Goal: Ask a question

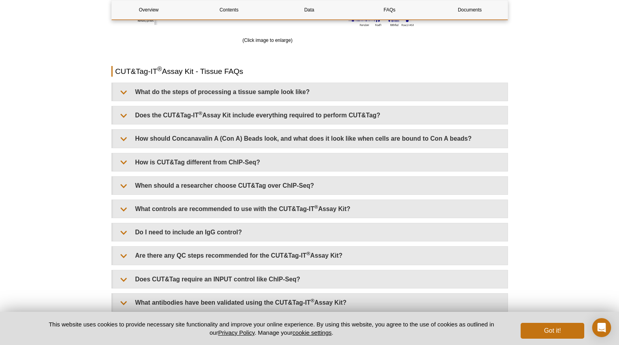
scroll to position [1772, 0]
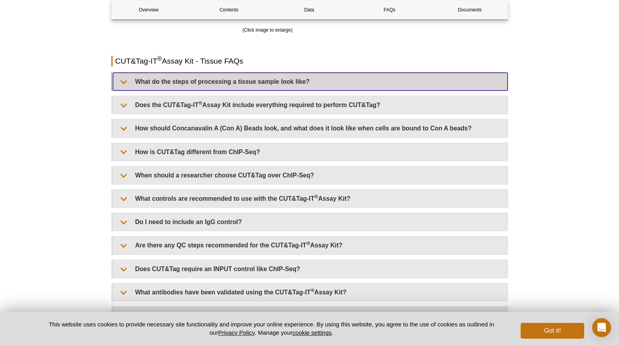
click at [123, 81] on summary "What do the steps of processing a tissue sample look like?" at bounding box center [310, 82] width 395 height 18
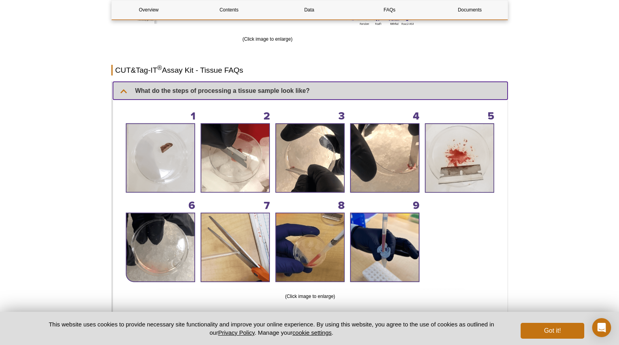
scroll to position [1764, 0]
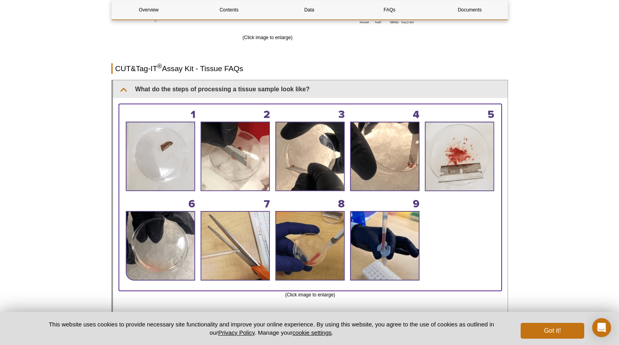
click at [276, 105] on img at bounding box center [310, 196] width 383 height 185
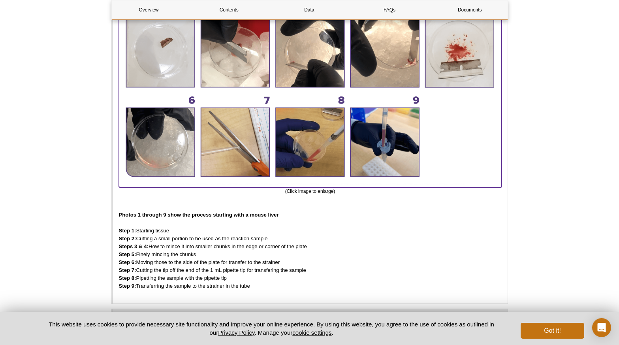
scroll to position [1884, 0]
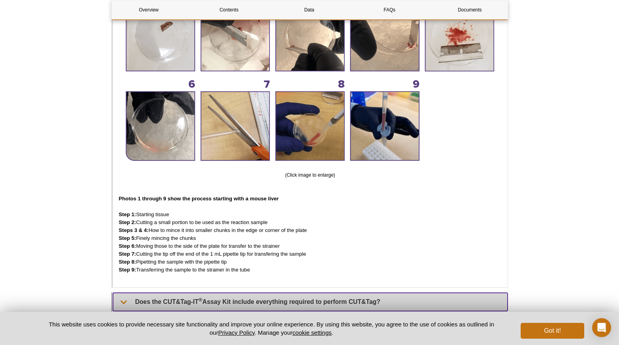
click at [142, 293] on summary "Does the CUT&Tag-IT ® Assay Kit include everything required to perform CUT&Tag?" at bounding box center [310, 302] width 395 height 18
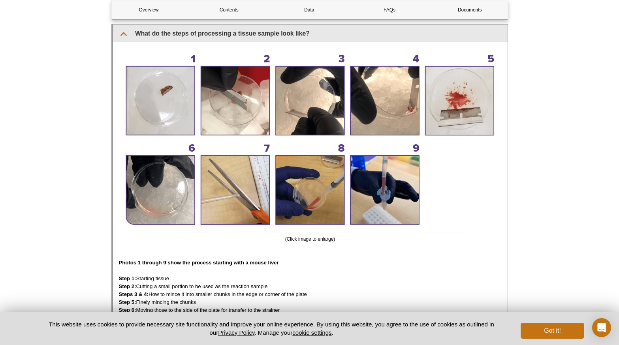
scroll to position [1813, 0]
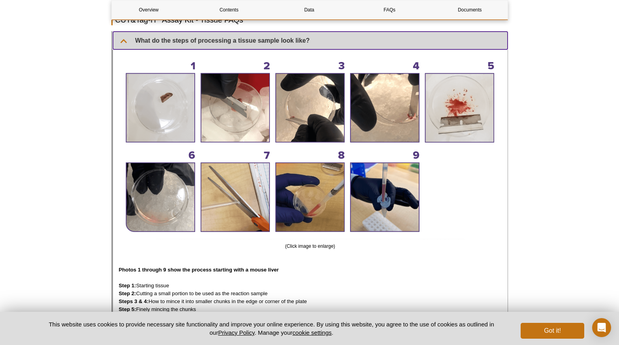
click at [121, 43] on summary "What do the steps of processing a tissue sample look like?" at bounding box center [310, 41] width 395 height 18
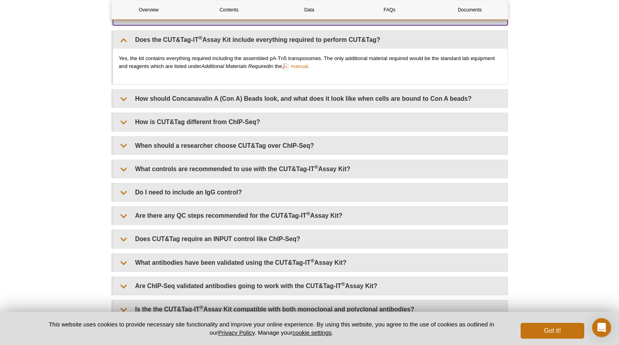
scroll to position [1844, 0]
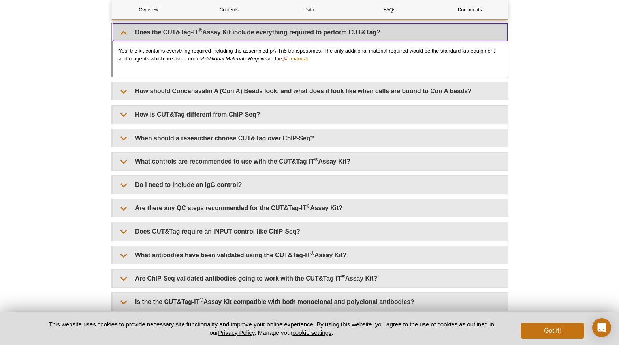
click at [123, 29] on summary "Does the CUT&Tag-IT ® Assay Kit include everything required to perform CUT&Tag?" at bounding box center [310, 32] width 395 height 18
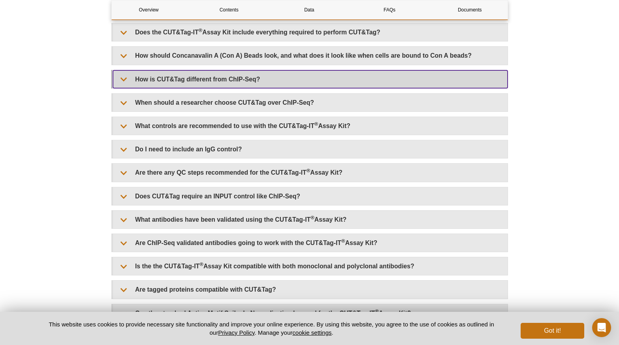
click at [125, 79] on summary "How is CUT&Tag different from ChIP-Seq?" at bounding box center [310, 79] width 395 height 18
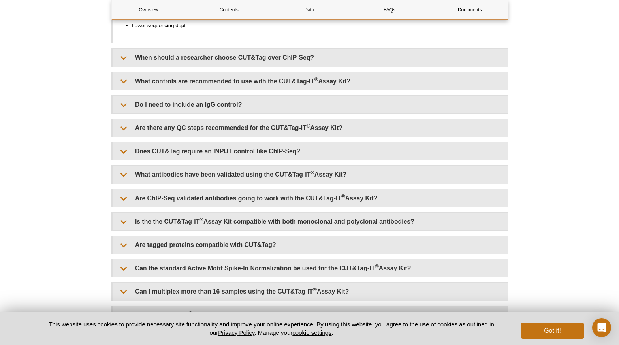
scroll to position [2012, 0]
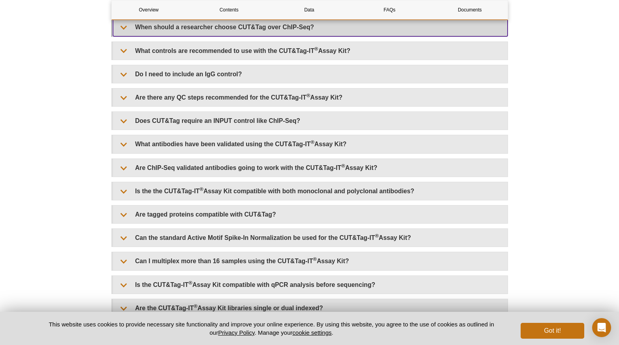
click at [125, 28] on summary "When should a researcher choose CUT&Tag over ChIP-Seq?" at bounding box center [310, 27] width 395 height 18
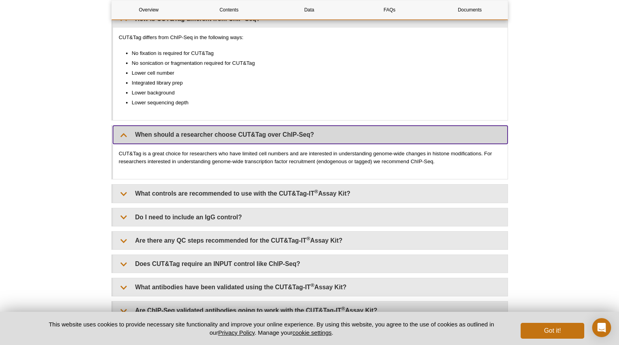
scroll to position [1899, 0]
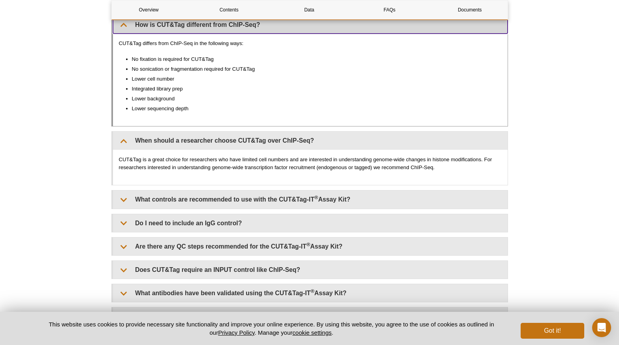
click at [126, 25] on summary "How is CUT&Tag different from ChIP-Seq?" at bounding box center [310, 25] width 395 height 18
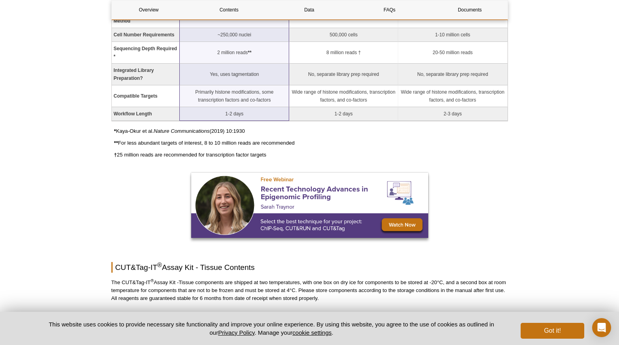
scroll to position [0, 0]
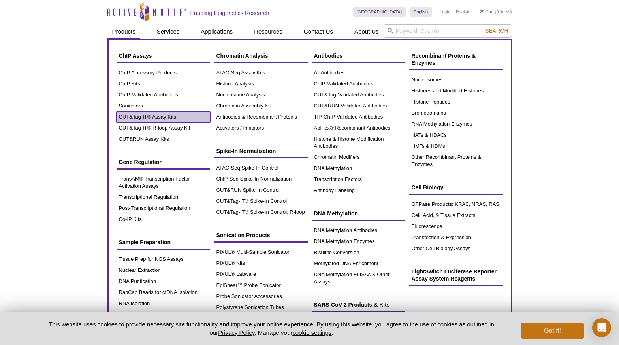
click at [148, 117] on link "CUT&Tag-IT® Assay Kits" at bounding box center [164, 116] width 94 height 11
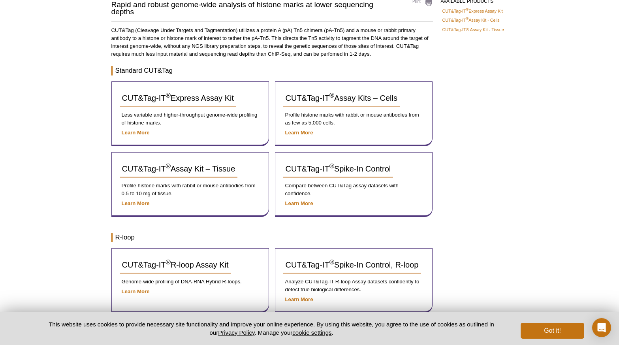
scroll to position [75, 0]
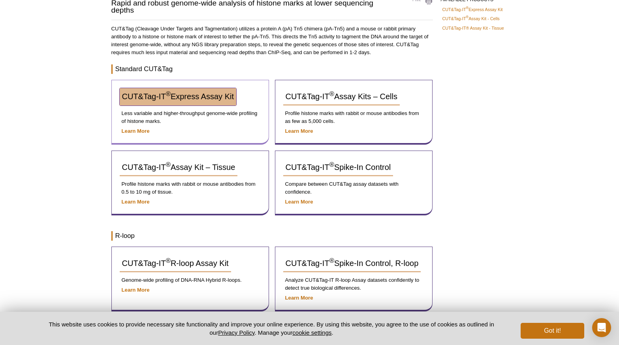
click at [193, 101] on link "CUT&Tag-IT ® Express Assay Kit" at bounding box center [178, 96] width 117 height 17
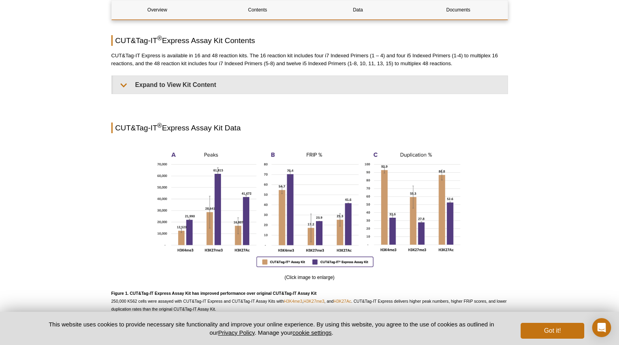
scroll to position [561, 0]
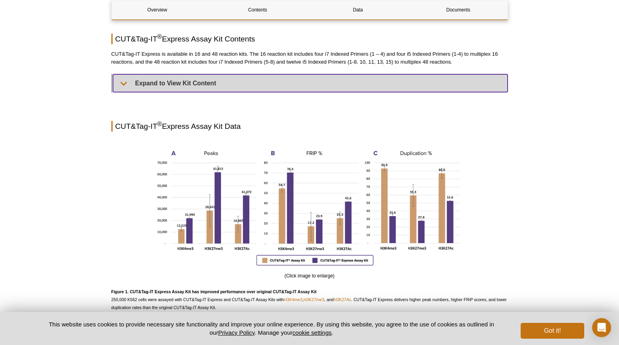
click at [134, 87] on summary "Expand to View Kit Content" at bounding box center [310, 83] width 395 height 18
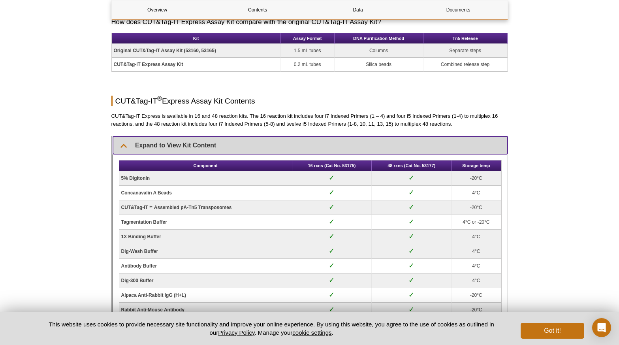
scroll to position [505, 0]
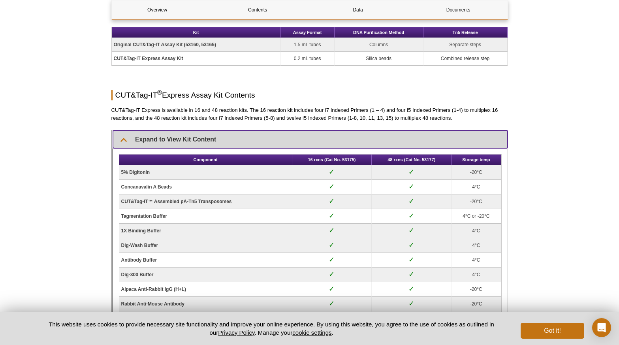
click at [126, 137] on summary "Expand to View Kit Content" at bounding box center [310, 139] width 395 height 18
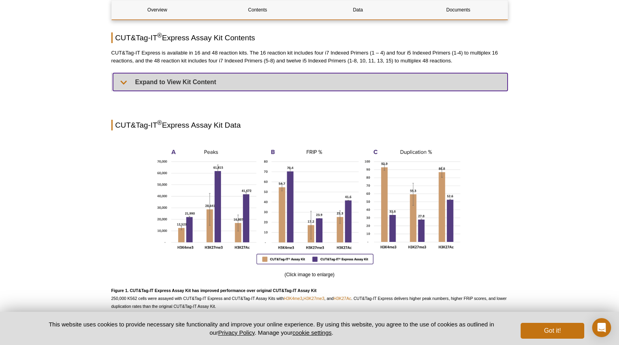
scroll to position [484, 0]
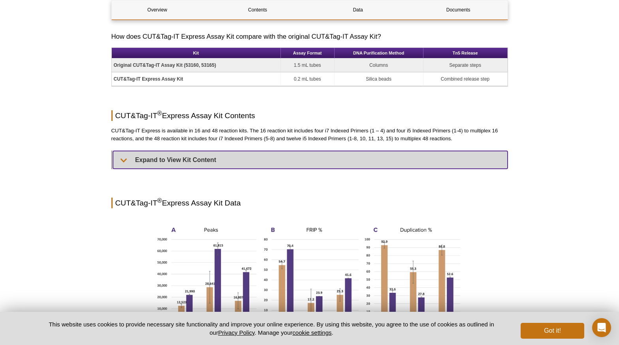
click at [158, 154] on summary "Expand to View Kit Content" at bounding box center [310, 160] width 395 height 18
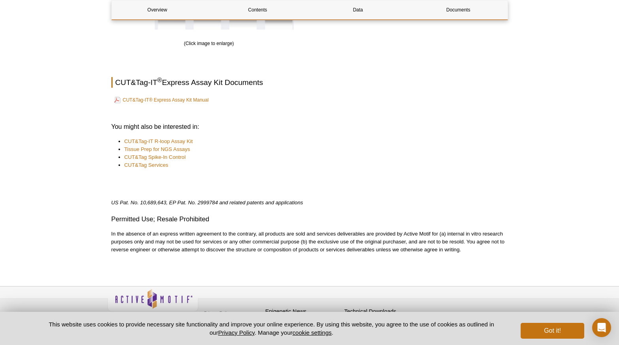
scroll to position [1854, 0]
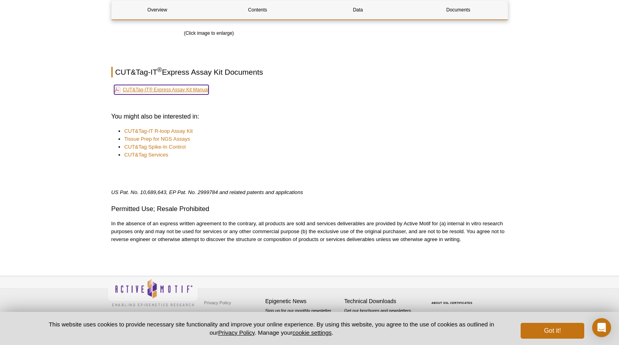
click at [188, 90] on link "CUT&Tag-IT® Express Assay Kit Manual" at bounding box center [161, 89] width 95 height 9
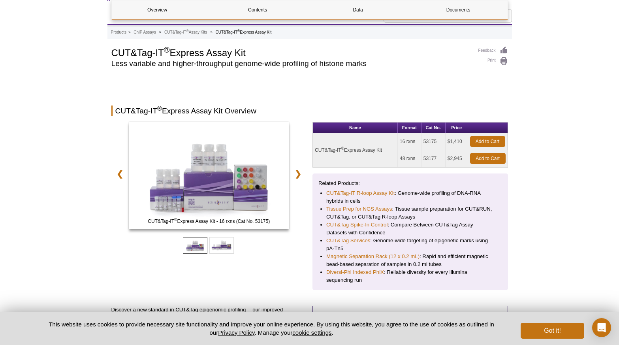
scroll to position [0, 0]
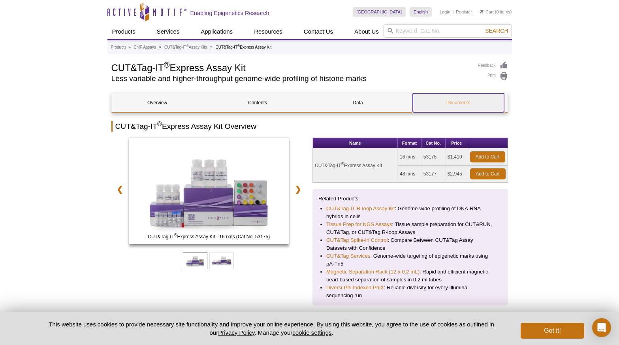
click at [456, 104] on link "Documents" at bounding box center [458, 102] width 91 height 19
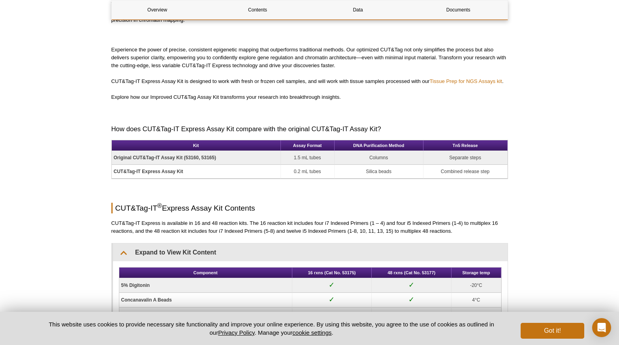
scroll to position [392, 0]
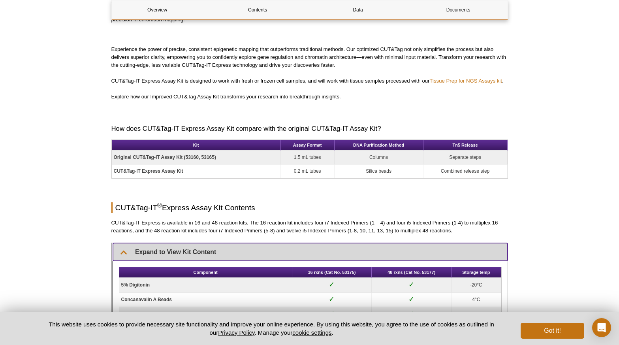
click at [174, 251] on summary "Expand to View Kit Content" at bounding box center [310, 252] width 395 height 18
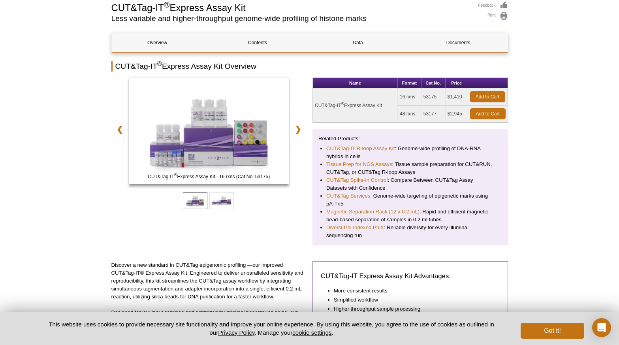
scroll to position [0, 0]
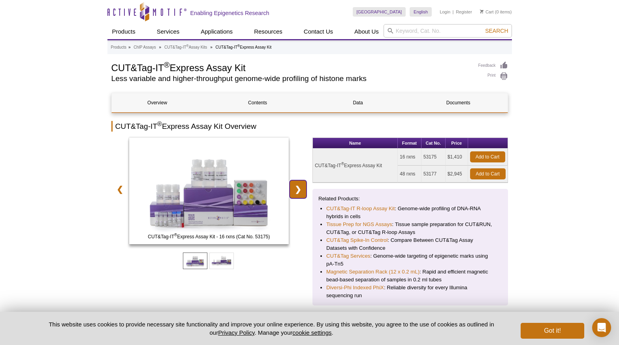
click at [297, 185] on link "❯" at bounding box center [298, 189] width 17 height 18
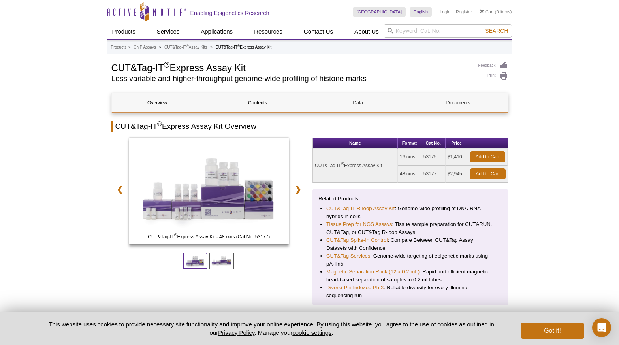
click at [189, 261] on span at bounding box center [195, 260] width 24 height 17
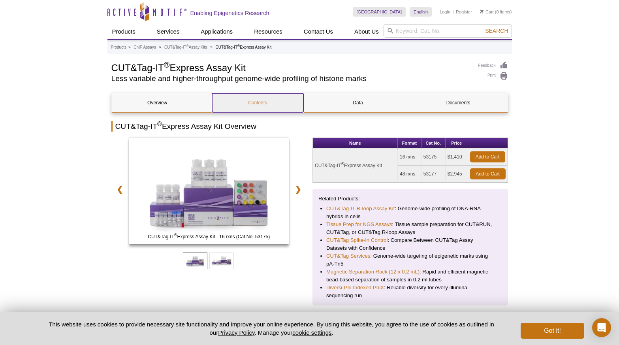
click at [294, 98] on link "Contents" at bounding box center [257, 102] width 91 height 19
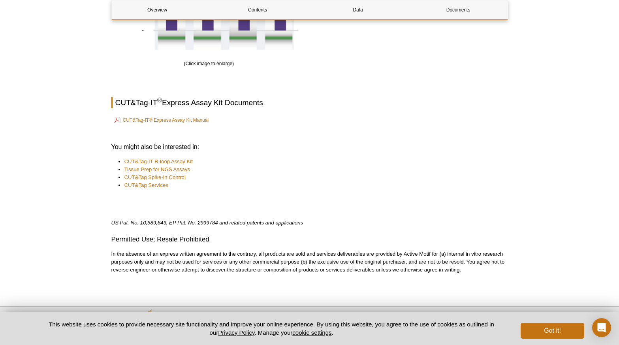
scroll to position [1246, 0]
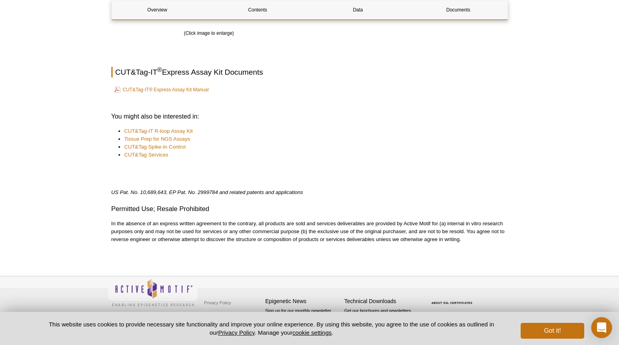
click at [604, 319] on div "Open Intercom Messenger" at bounding box center [601, 327] width 21 height 21
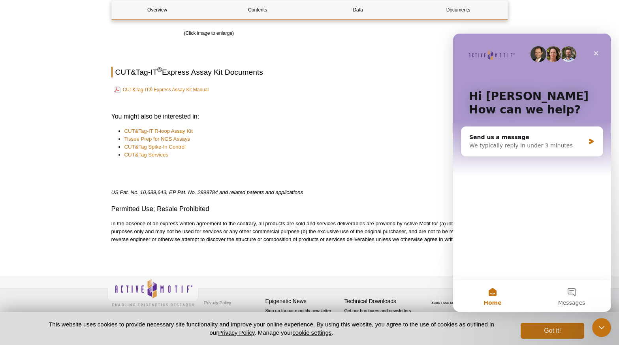
scroll to position [0, 0]
click at [523, 147] on div "We typically reply in under 3 minutes" at bounding box center [527, 145] width 116 height 8
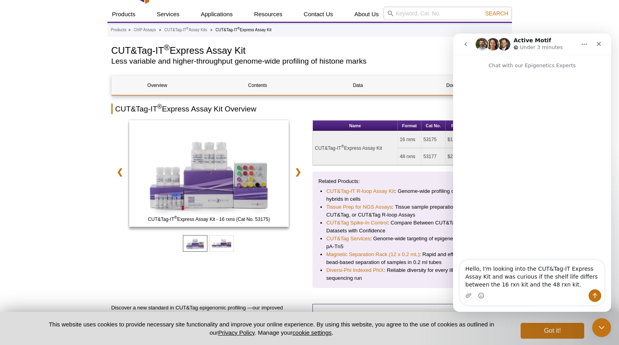
scroll to position [145, 0]
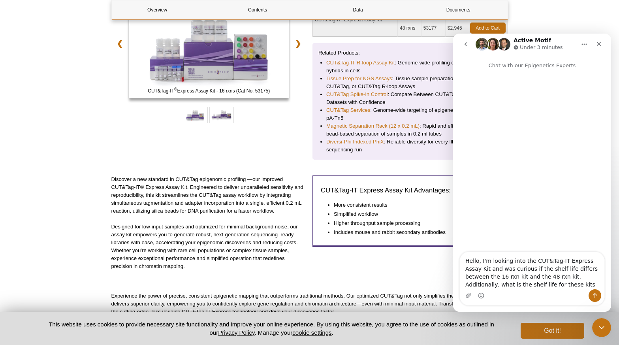
type textarea "Hello, I'm looking into the CUT&Tag-IT Express Assay Kit and was curious if the…"
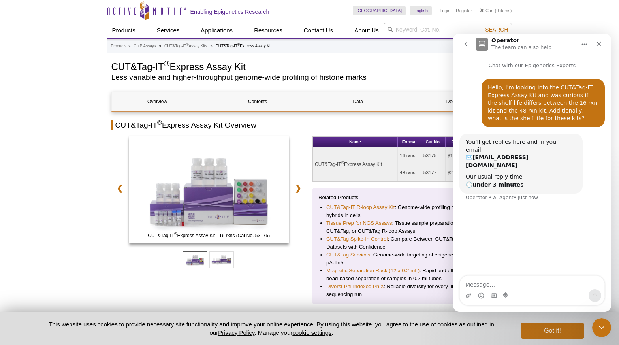
scroll to position [0, 0]
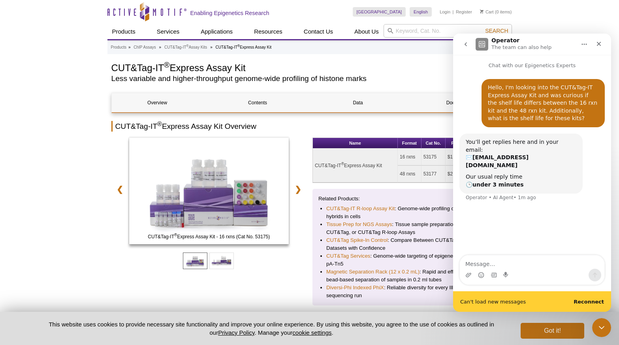
click at [587, 303] on b "Reconnect" at bounding box center [589, 302] width 30 height 6
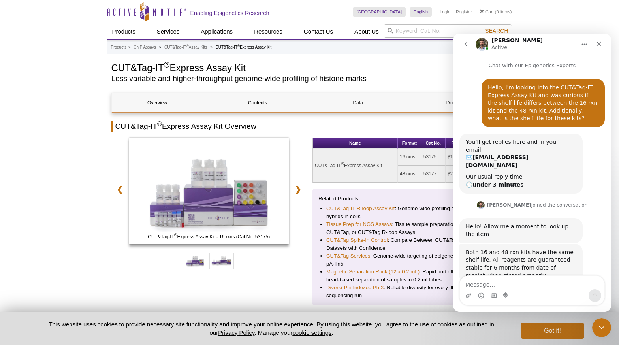
scroll to position [9, 0]
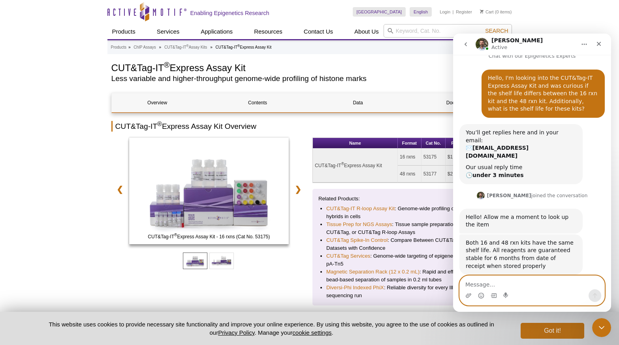
click at [498, 279] on textarea "Message…" at bounding box center [532, 282] width 145 height 13
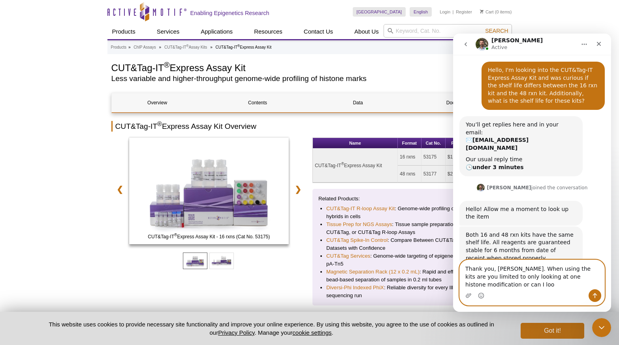
scroll to position [25, 0]
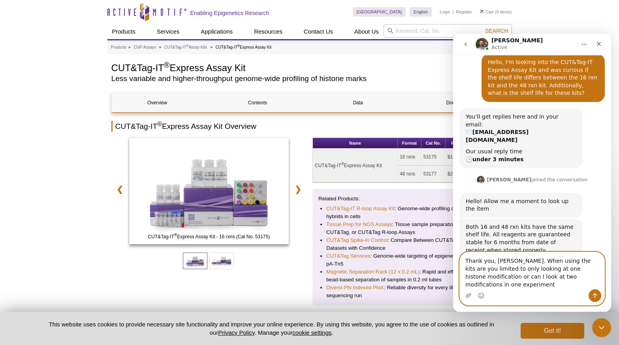
type textarea "Thank you, [PERSON_NAME]. When using the kits are you limited to only looking a…"
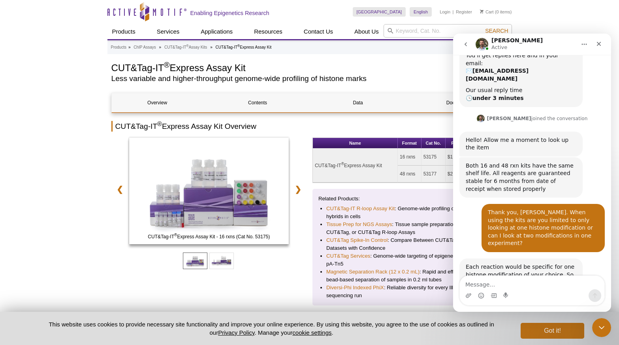
scroll to position [111, 0]
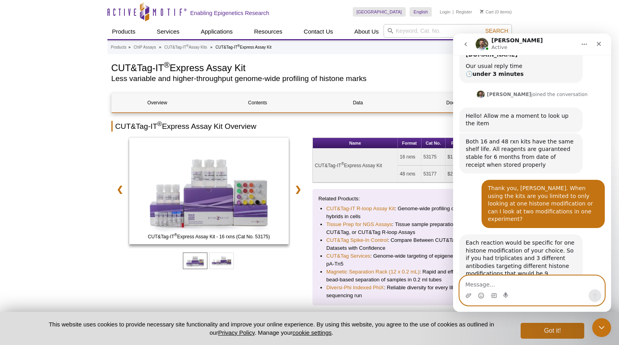
click at [512, 284] on textarea "Message…" at bounding box center [532, 282] width 145 height 13
type textarea "T"
type textarea "Awesome, thank you [PERSON_NAME]. Have a great day!"
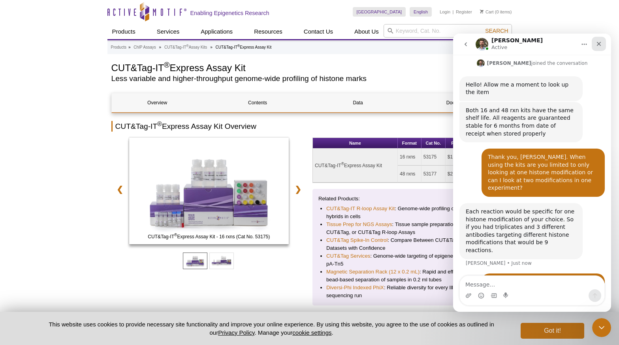
click at [601, 45] on icon "Close" at bounding box center [599, 44] width 6 height 6
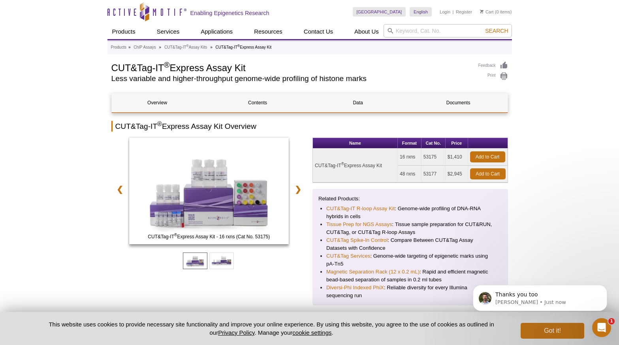
scroll to position [0, 0]
click at [604, 325] on icon "Open Intercom Messenger" at bounding box center [600, 326] width 13 height 13
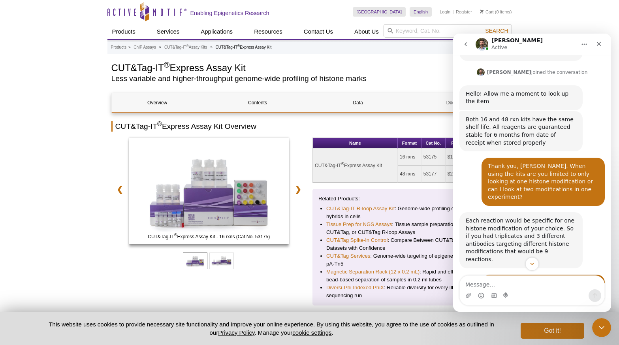
scroll to position [179, 0]
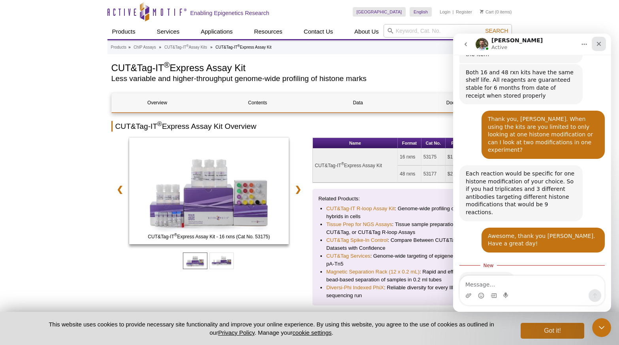
click at [596, 43] on icon "Close" at bounding box center [599, 44] width 6 height 6
